Goal: Task Accomplishment & Management: Use online tool/utility

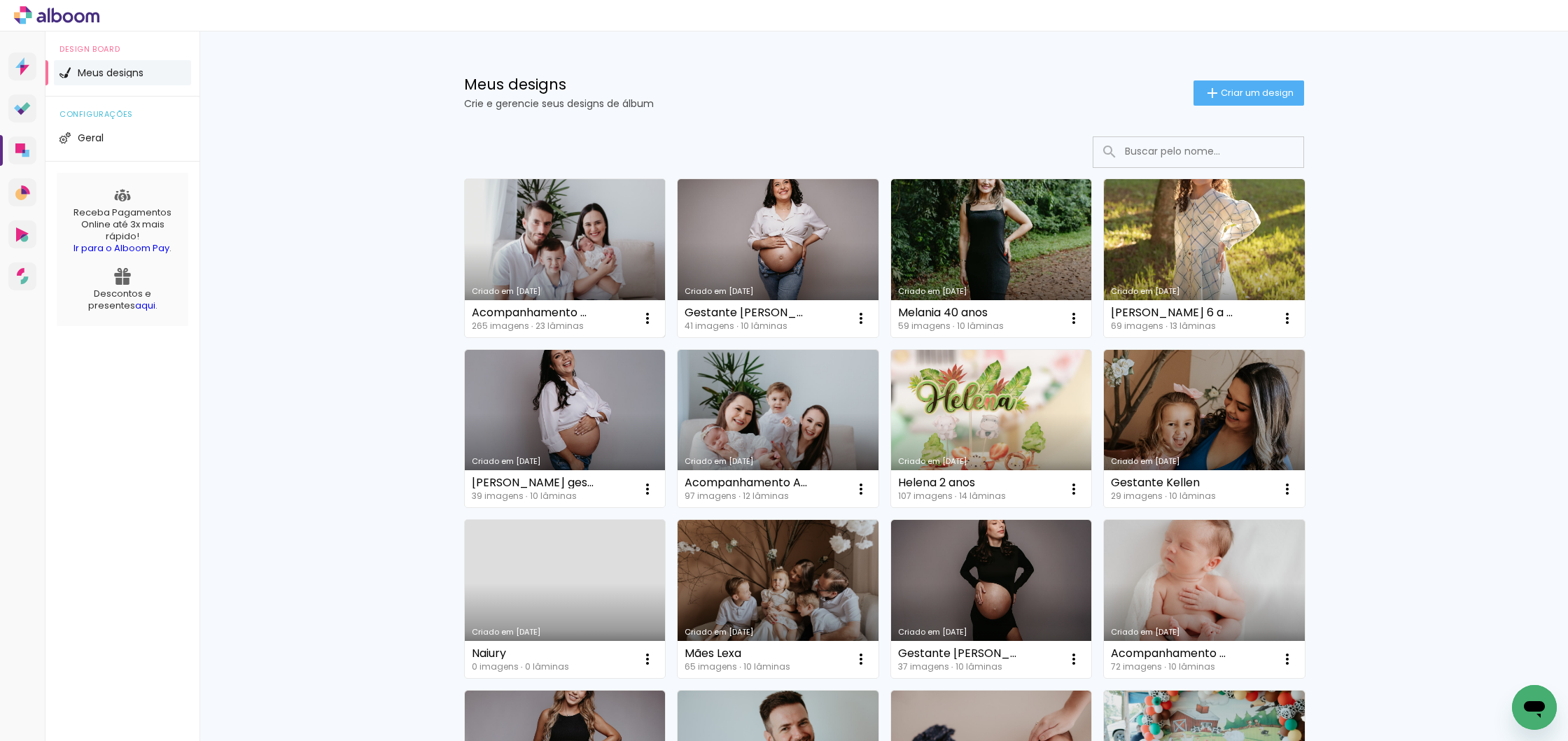
click at [550, 225] on link "Criado em [DATE]" at bounding box center [565, 258] width 201 height 158
